Goal: Information Seeking & Learning: Learn about a topic

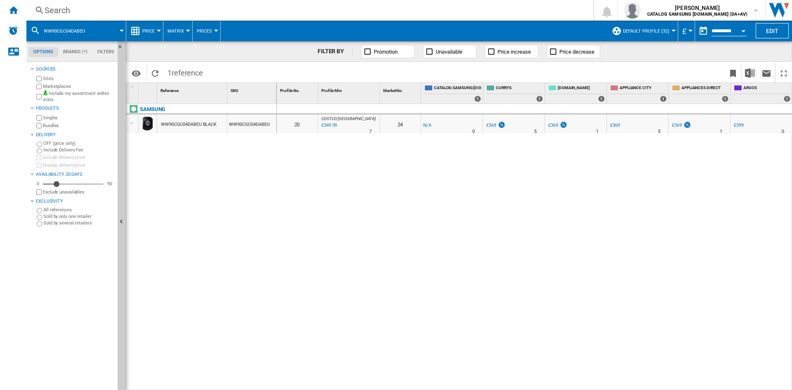
click at [118, 13] on div "Search" at bounding box center [308, 11] width 527 height 12
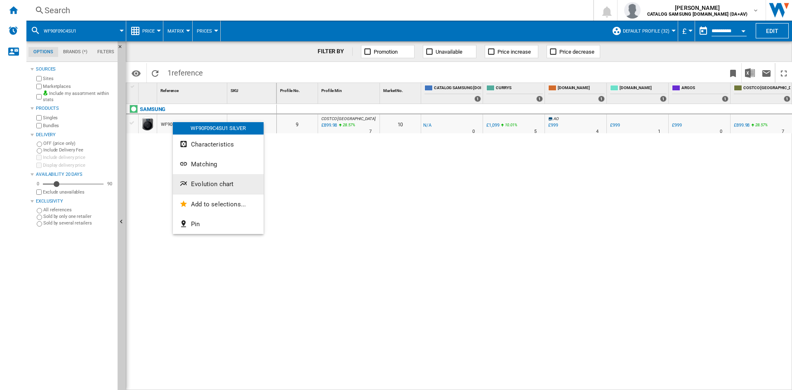
click at [216, 185] on span "Evolution chart" at bounding box center [212, 183] width 42 height 7
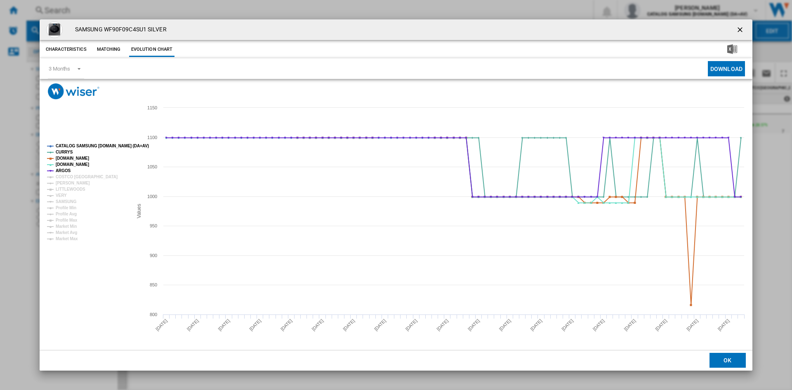
click at [71, 144] on tspan "CATALOG SAMSUNG [DOMAIN_NAME] (DA+AV)" at bounding box center [102, 146] width 93 height 5
click at [64, 182] on tspan "[PERSON_NAME]" at bounding box center [73, 183] width 34 height 5
click at [61, 193] on tspan "VERY" at bounding box center [61, 195] width 11 height 5
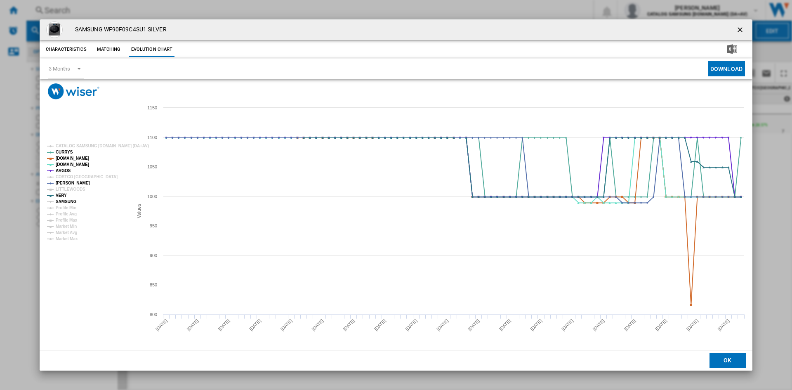
click at [64, 200] on tspan "SAMSUNG" at bounding box center [66, 201] width 21 height 5
click at [740, 24] on button "Product popup" at bounding box center [740, 29] width 16 height 16
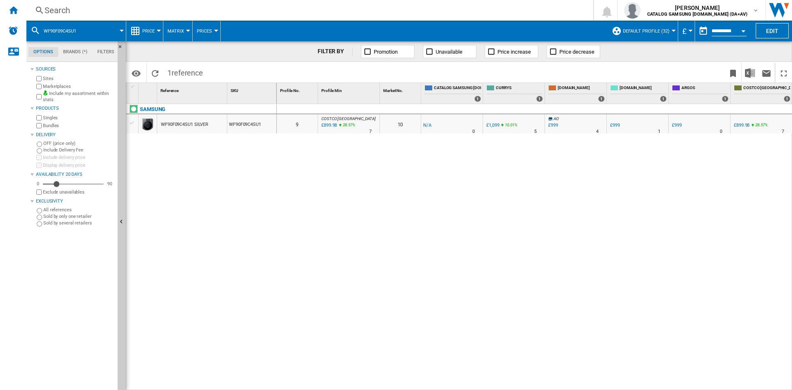
click at [56, 11] on div "Search" at bounding box center [308, 11] width 527 height 12
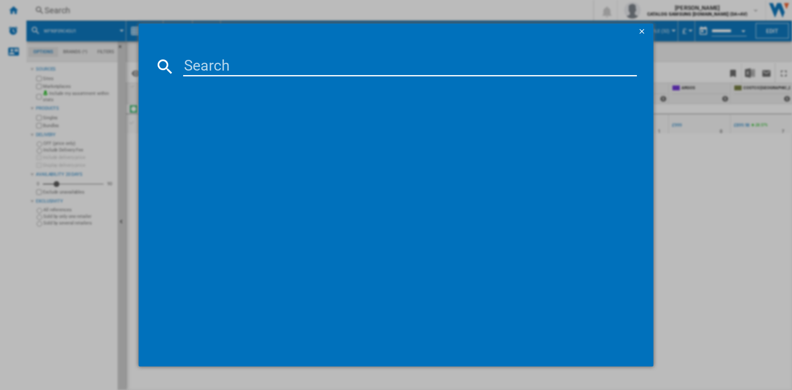
click at [192, 62] on input at bounding box center [410, 66] width 454 height 20
type input "ww90cgc04"
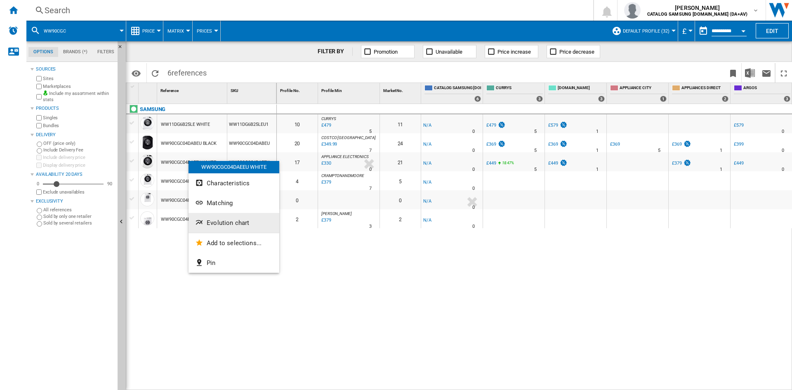
click at [235, 221] on span "Evolution chart" at bounding box center [228, 222] width 42 height 7
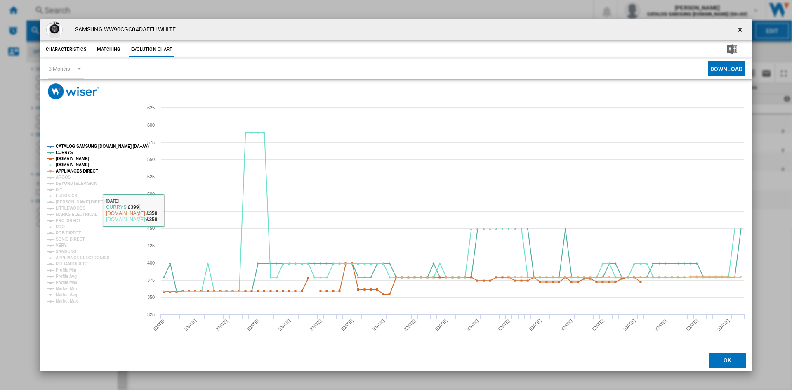
click at [76, 144] on tspan "CATALOG SAMSUNG [DOMAIN_NAME] (DA+AV)" at bounding box center [102, 146] width 93 height 5
click at [62, 179] on tspan "ARGOS" at bounding box center [63, 177] width 15 height 5
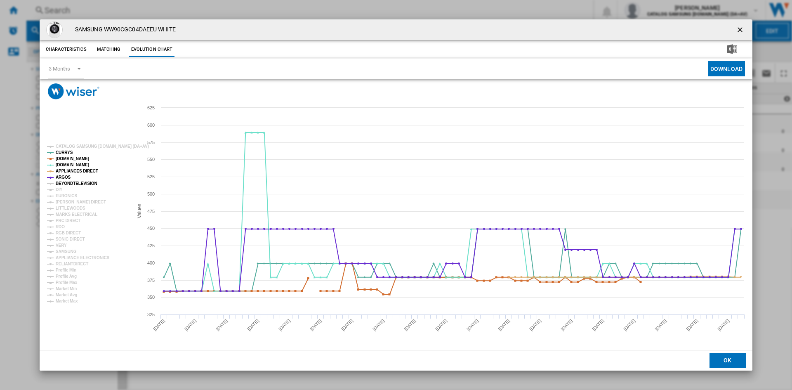
click at [69, 186] on tspan "BEYONDTELEVISION" at bounding box center [77, 183] width 42 height 5
click at [62, 198] on tspan "EURONICS" at bounding box center [66, 195] width 21 height 5
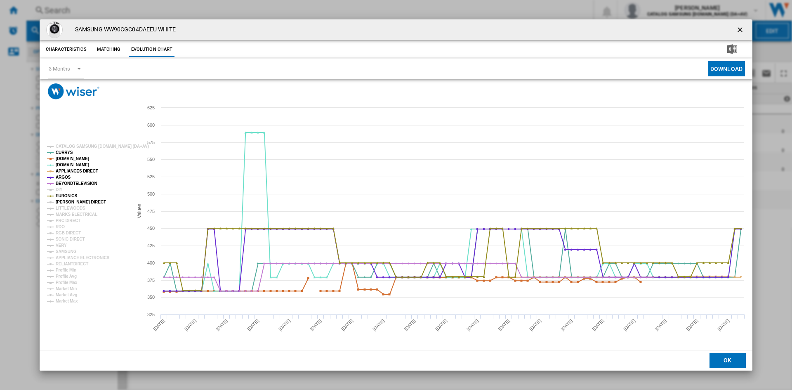
click at [68, 201] on tspan "[PERSON_NAME] DIRECT" at bounding box center [81, 202] width 50 height 5
click at [62, 213] on tspan "MARKS ELECTRICAL" at bounding box center [77, 214] width 42 height 5
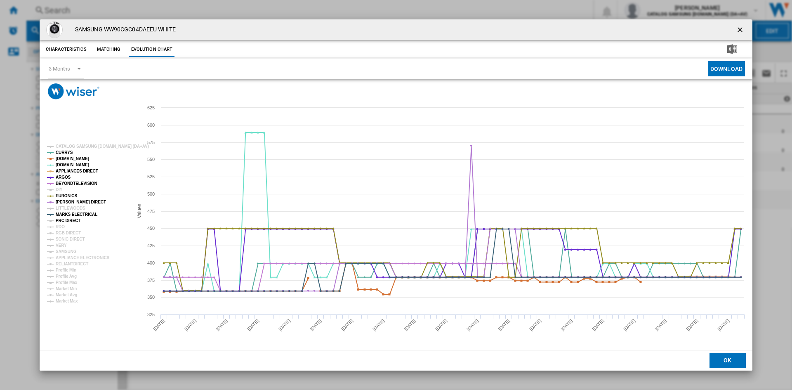
click at [62, 219] on tspan "PRC DIRECT" at bounding box center [68, 220] width 25 height 5
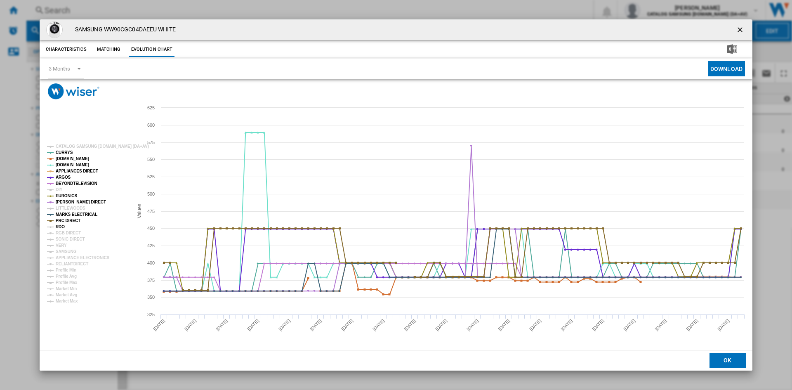
click at [56, 229] on tspan "RDO" at bounding box center [60, 226] width 9 height 5
click at [64, 233] on tspan "RGB DIRECT" at bounding box center [68, 233] width 25 height 5
click at [66, 237] on tspan "SONIC DIRECT" at bounding box center [70, 239] width 29 height 5
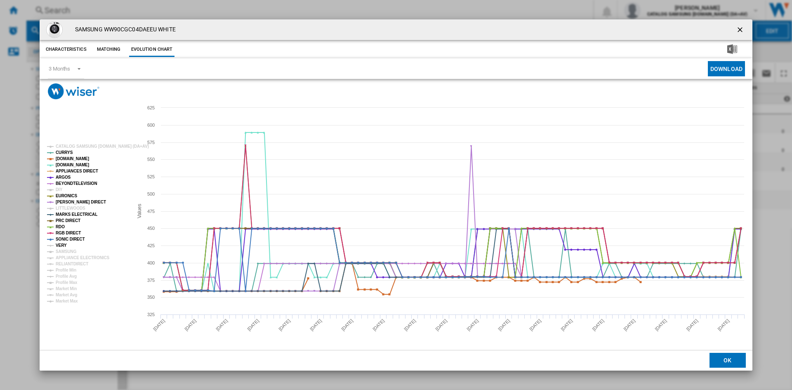
click at [62, 244] on tspan "VERY" at bounding box center [61, 245] width 11 height 5
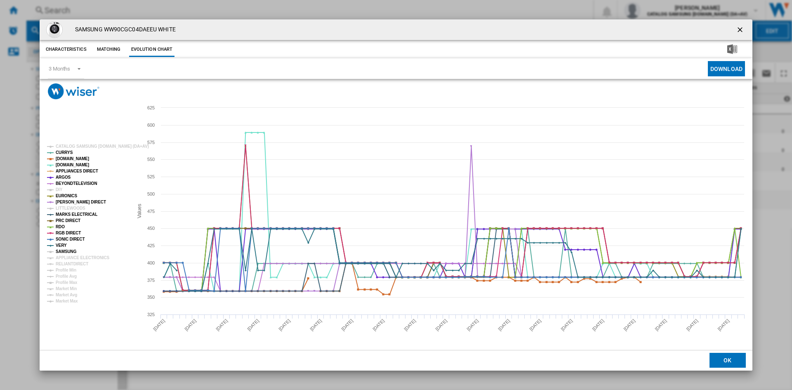
click at [68, 249] on tspan "SAMSUNG" at bounding box center [66, 251] width 21 height 5
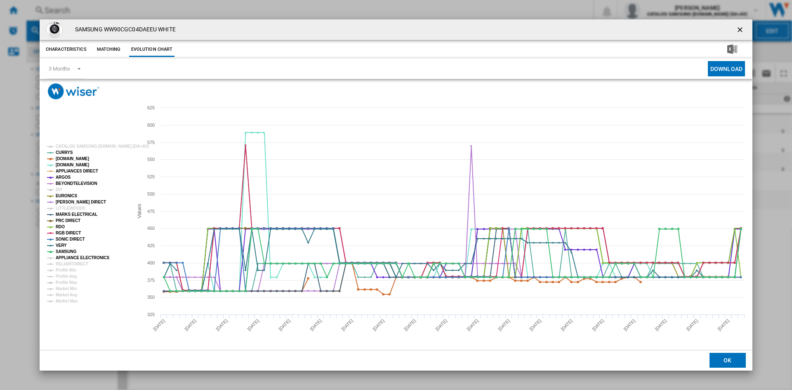
click at [68, 257] on tspan "APPLIANCE ELECTRONICS" at bounding box center [83, 257] width 54 height 5
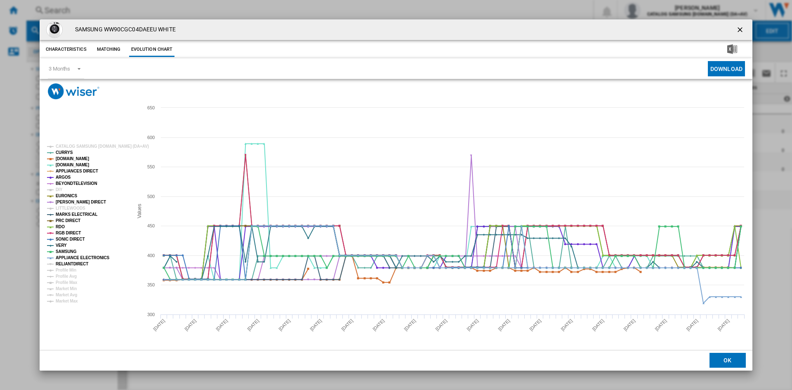
click at [73, 263] on tspan "RELIANTDIRECT" at bounding box center [72, 263] width 33 height 5
click at [741, 31] on ng-md-icon "getI18NText('BUTTONS.CLOSE_DIALOG')" at bounding box center [741, 31] width 10 height 10
